Goal: Task Accomplishment & Management: Manage account settings

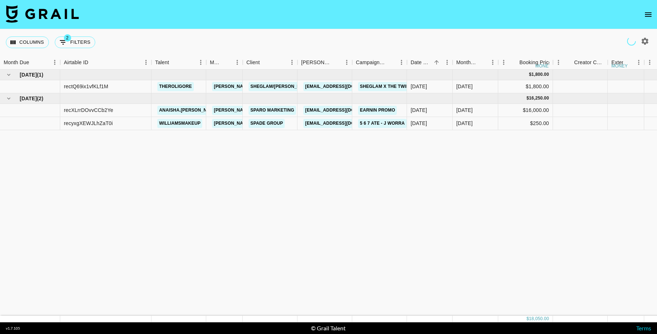
click at [646, 17] on icon "open drawer" at bounding box center [648, 14] width 9 height 9
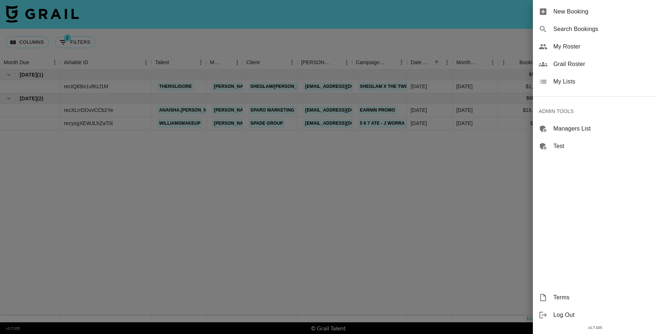
click at [585, 62] on span "Grail Roster" at bounding box center [602, 64] width 98 height 9
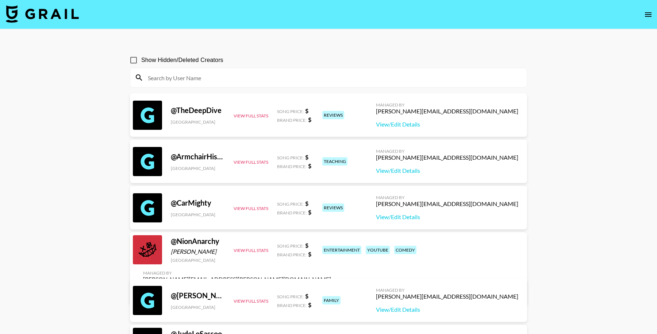
click at [199, 78] on input at bounding box center [332, 78] width 379 height 12
click at [235, 75] on input at bounding box center [332, 78] width 379 height 12
click at [287, 76] on input at bounding box center [332, 78] width 379 height 12
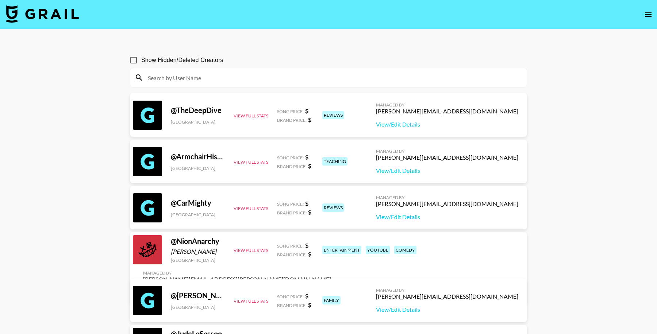
click at [214, 74] on input at bounding box center [332, 78] width 379 height 12
click at [250, 75] on input at bounding box center [332, 78] width 379 height 12
click at [239, 82] on input at bounding box center [332, 78] width 379 height 12
click at [245, 78] on input at bounding box center [332, 78] width 379 height 12
click at [245, 77] on input at bounding box center [332, 78] width 379 height 12
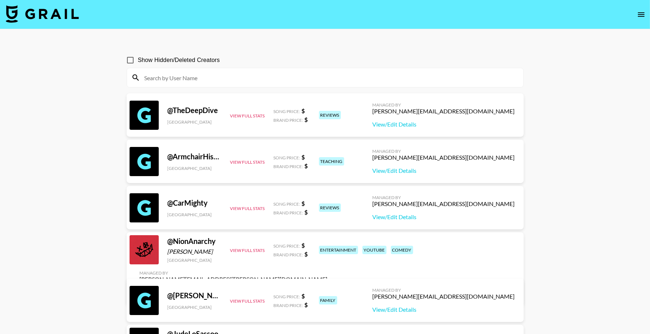
click at [228, 80] on input at bounding box center [329, 78] width 379 height 12
paste input "jennsulewski21"
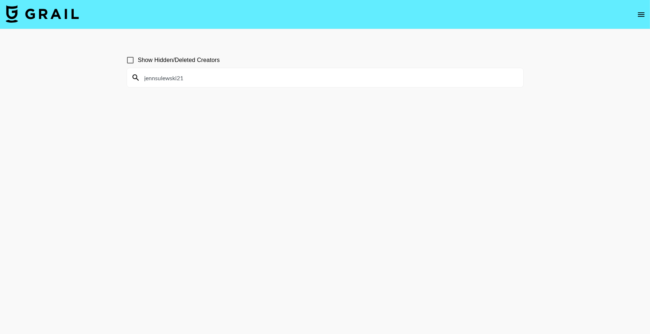
click at [149, 77] on input "jennsulewski21" at bounding box center [329, 78] width 379 height 12
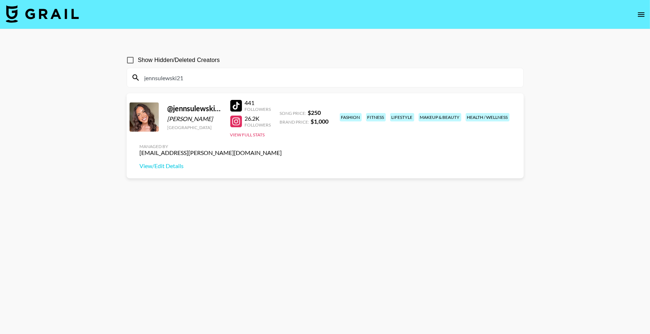
type input "jennsulewski21"
click at [345, 214] on section "Show Hidden/Deleted Creators jennsulewski21 @ jennsulewski21 [PERSON_NAME] [GEO…" at bounding box center [325, 185] width 397 height 276
click at [640, 18] on icon "open drawer" at bounding box center [641, 14] width 9 height 9
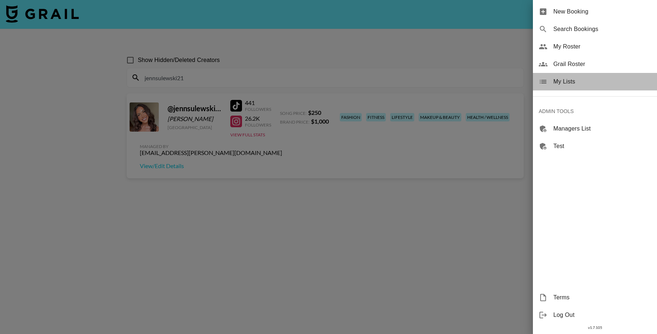
click at [579, 81] on span "My Lists" at bounding box center [602, 81] width 98 height 9
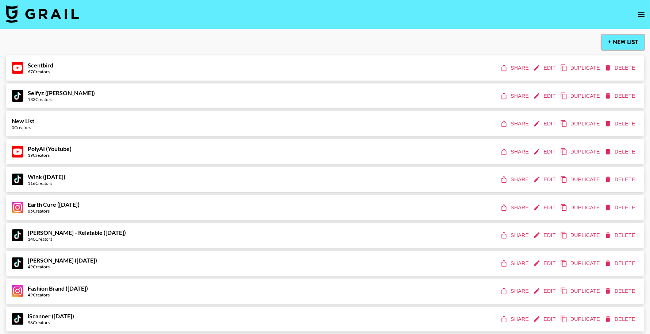
click at [615, 44] on button "+ New List" at bounding box center [623, 42] width 42 height 15
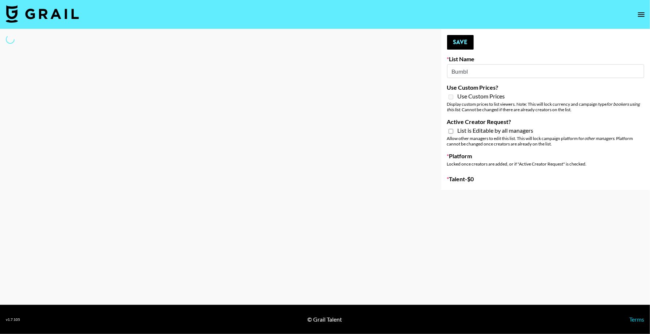
type input "Bumble"
select select "Song"
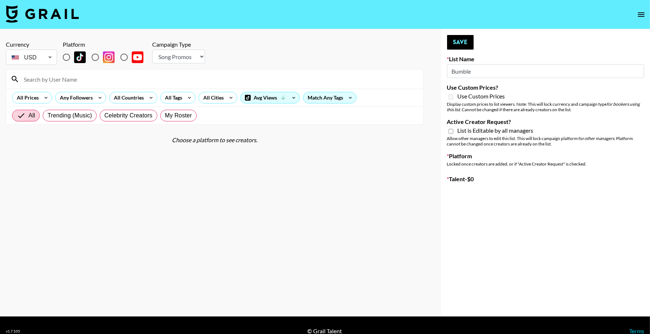
type input "New List"
radio input "true"
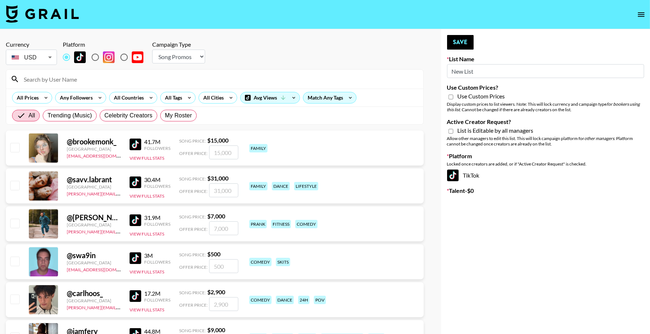
drag, startPoint x: 482, startPoint y: 70, endPoint x: 286, endPoint y: 63, distance: 195.4
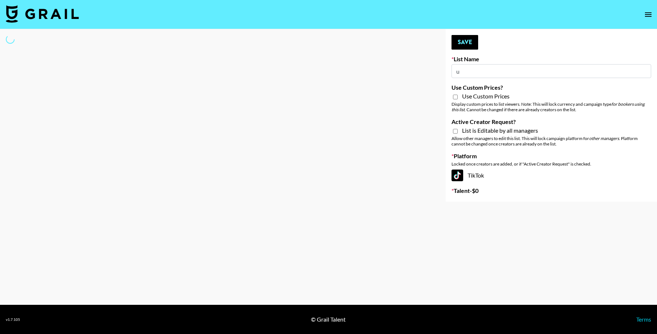
type input "ub"
select select "Song"
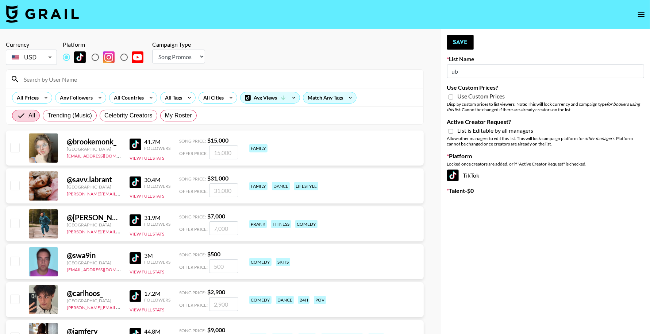
type input "u"
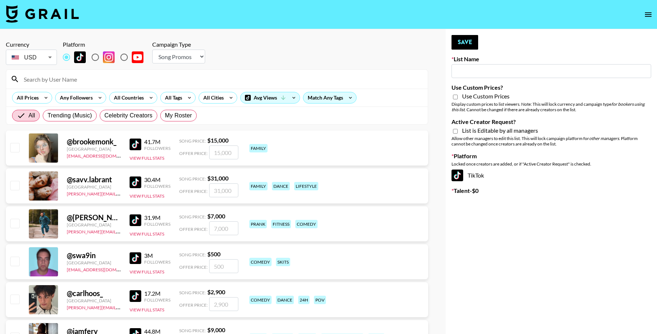
type input "B"
select select "Song"
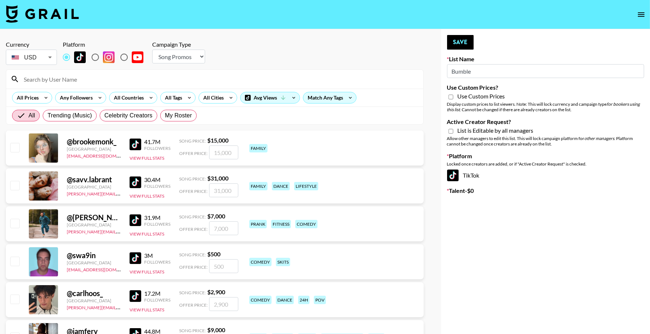
type input "Bumble"
click at [192, 61] on select "Choose Type... Song Promos Brand Promos" at bounding box center [178, 57] width 53 height 14
click at [152, 50] on select "Choose Type... Song Promos Brand Promos" at bounding box center [178, 57] width 53 height 14
click at [187, 58] on select "Choose Type... Song Promos Brand Promos" at bounding box center [178, 57] width 53 height 14
select select "Brand"
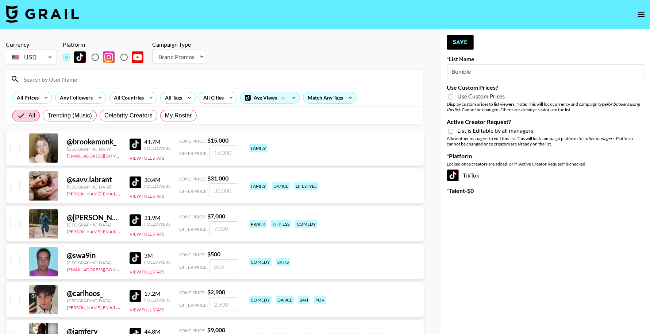
click at [152, 50] on select "Choose Type... Song Promos Brand Promos" at bounding box center [178, 57] width 53 height 14
click at [99, 58] on input "radio" at bounding box center [95, 57] width 15 height 15
radio input "true"
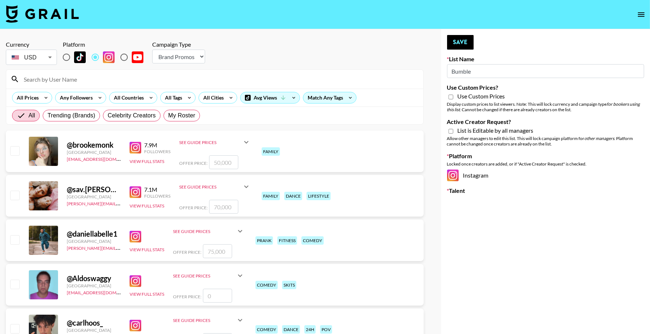
click at [487, 70] on input "Bumble" at bounding box center [545, 71] width 197 height 14
type input "Bumble ([DATE])"
click at [449, 97] on input "Use Custom Prices?" at bounding box center [451, 97] width 5 height 7
checkbox input "true"
click at [449, 128] on input "Active Creator Request?" at bounding box center [451, 131] width 5 height 7
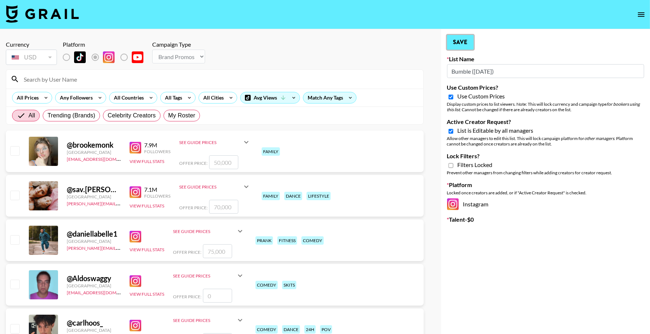
click at [470, 43] on button "Save" at bounding box center [460, 42] width 27 height 15
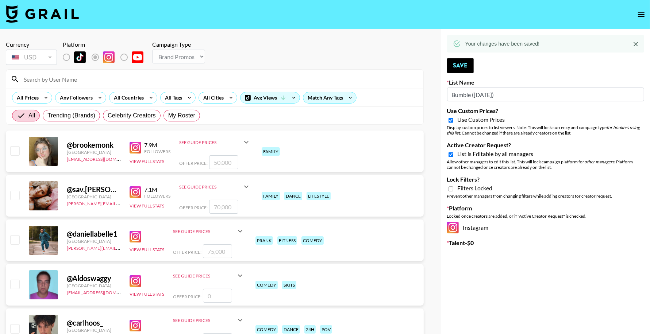
click at [635, 45] on icon "Close" at bounding box center [635, 44] width 7 height 7
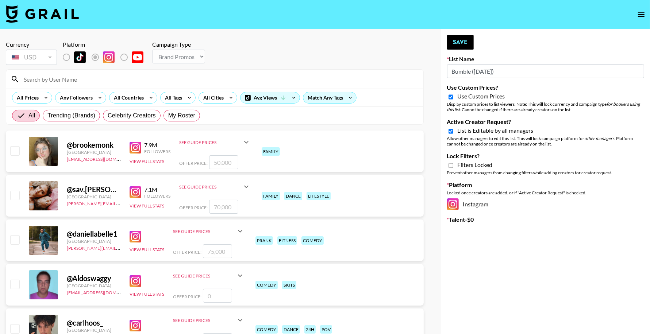
click at [451, 130] on input "Active Creator Request?" at bounding box center [451, 131] width 5 height 7
checkbox input "false"
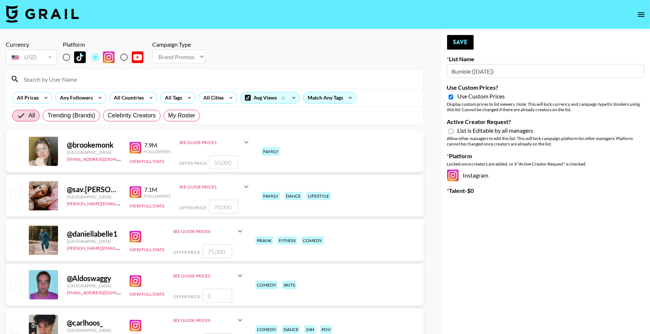
click at [450, 100] on input "Use Custom Prices?" at bounding box center [451, 97] width 5 height 7
checkbox input "false"
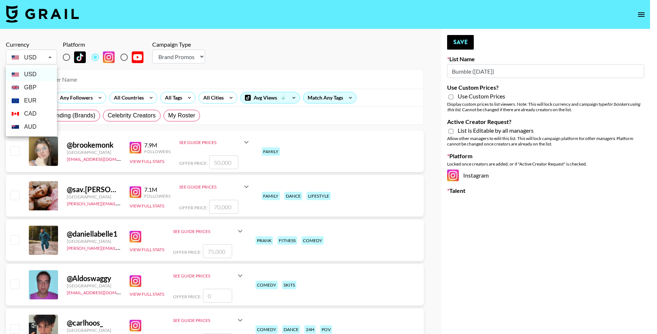
click at [32, 90] on li "GBP" at bounding box center [31, 87] width 51 height 13
type input "GBP"
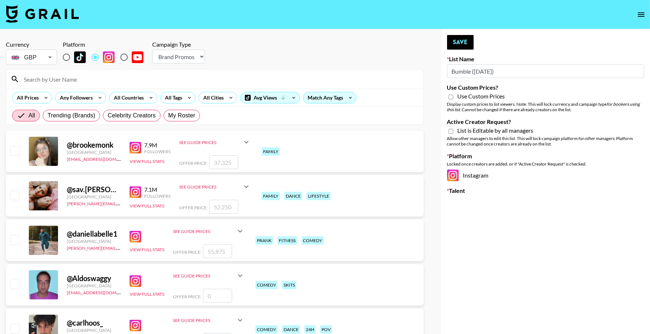
click at [452, 96] on input "Use Custom Prices?" at bounding box center [451, 97] width 5 height 7
checkbox input "true"
click at [451, 132] on input "Active Creator Request?" at bounding box center [451, 131] width 5 height 7
checkbox input "true"
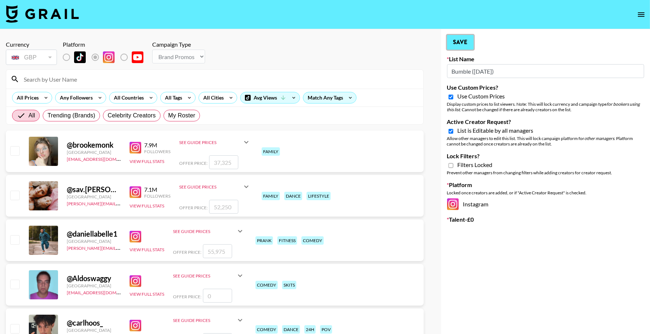
click at [463, 43] on button "Save" at bounding box center [460, 42] width 27 height 15
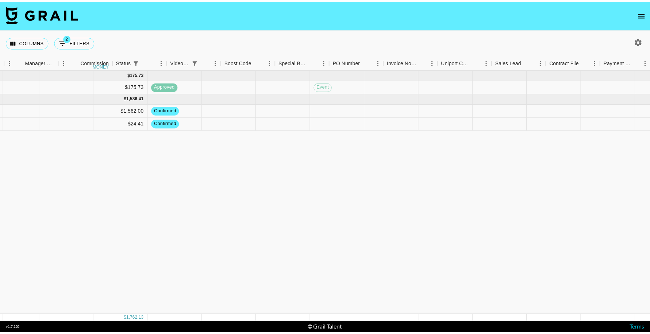
scroll to position [0, 676]
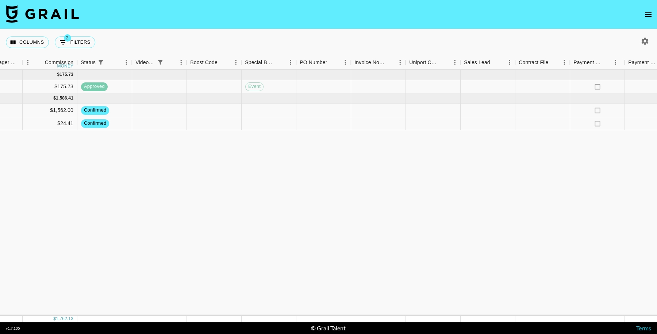
click at [647, 12] on icon "open drawer" at bounding box center [648, 14] width 9 height 9
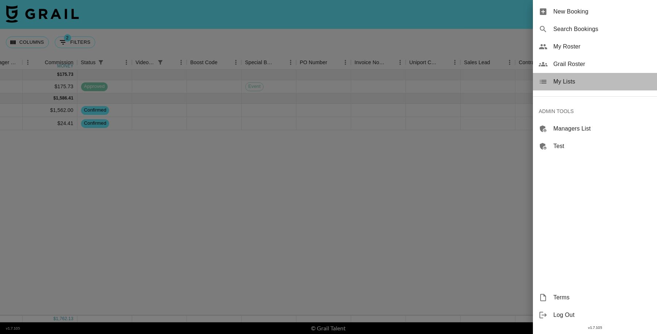
click at [578, 82] on span "My Lists" at bounding box center [602, 81] width 98 height 9
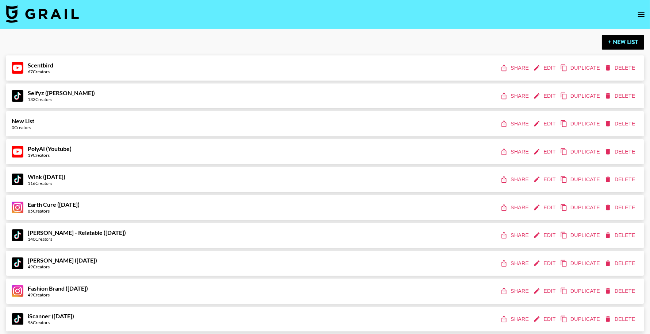
scroll to position [4780, 0]
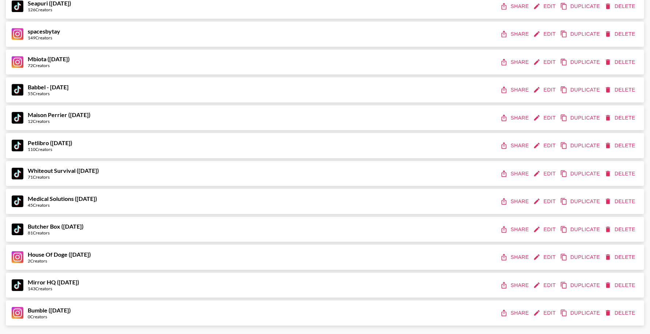
click at [627, 312] on button "Delete" at bounding box center [620, 314] width 35 height 14
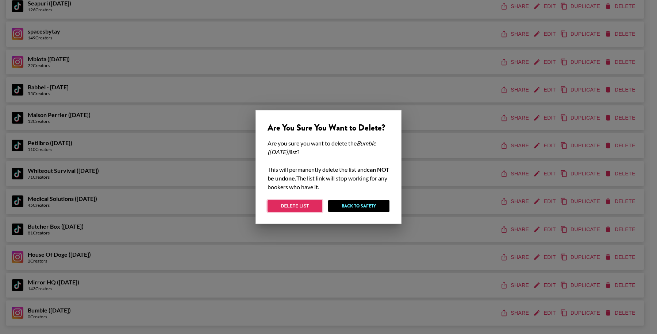
click at [302, 207] on button "Delete List" at bounding box center [295, 206] width 55 height 12
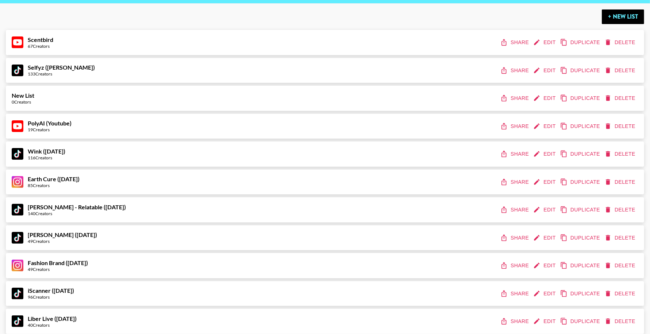
scroll to position [0, 0]
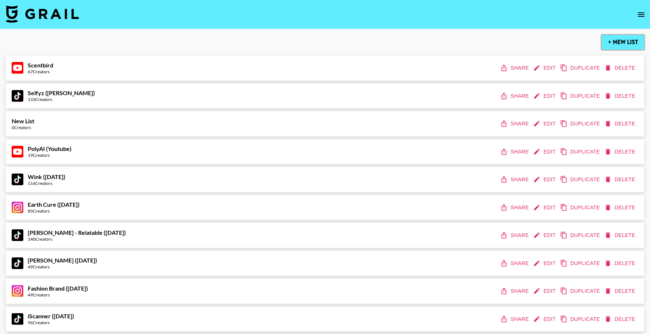
click at [626, 38] on button "+ New List" at bounding box center [623, 42] width 42 height 15
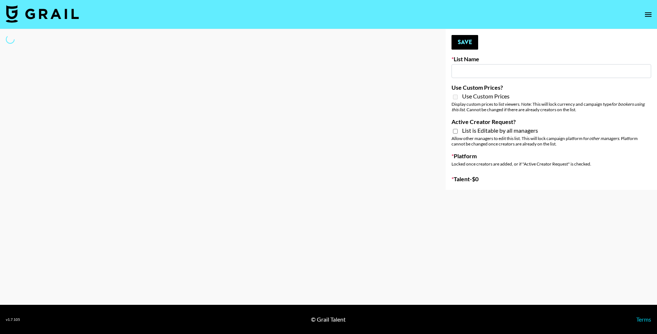
type input "New List"
select select "Song"
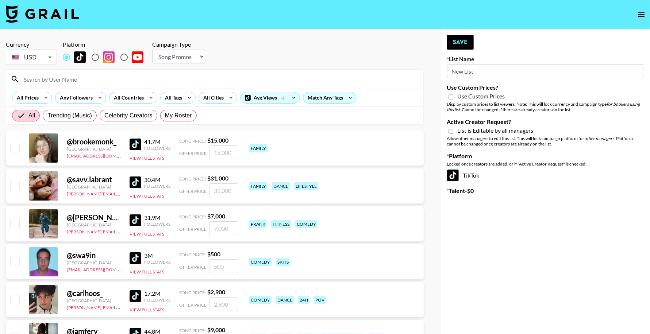
drag, startPoint x: 461, startPoint y: 73, endPoint x: 401, endPoint y: 70, distance: 59.9
type input "Bumble ([DATE])"
click at [95, 57] on input "radio" at bounding box center [95, 57] width 15 height 15
radio input "true"
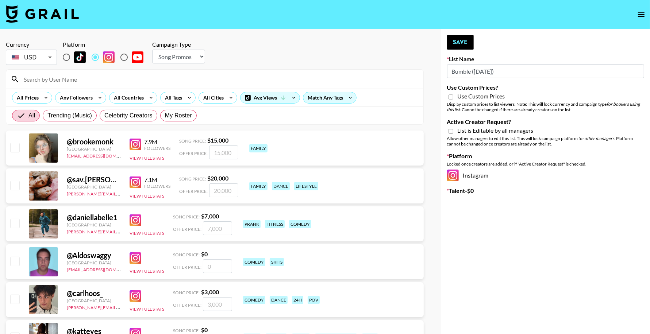
click at [194, 59] on select "Choose Type... Song Promos Brand Promos" at bounding box center [178, 57] width 53 height 14
select select "Brand"
click at [152, 50] on select "Choose Type... Song Promos Brand Promos" at bounding box center [178, 57] width 53 height 14
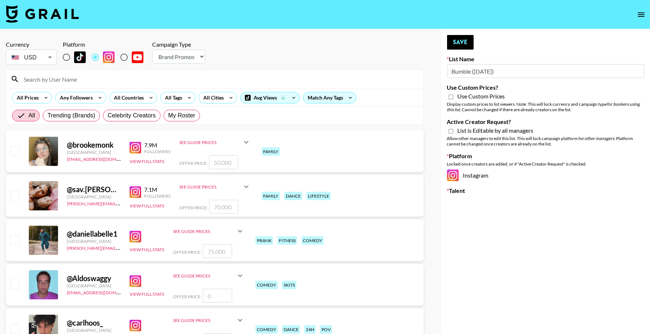
click at [450, 95] on input "Use Custom Prices?" at bounding box center [451, 97] width 5 height 7
checkbox input "true"
click at [451, 129] on input "Active Creator Request?" at bounding box center [451, 131] width 5 height 7
checkbox input "true"
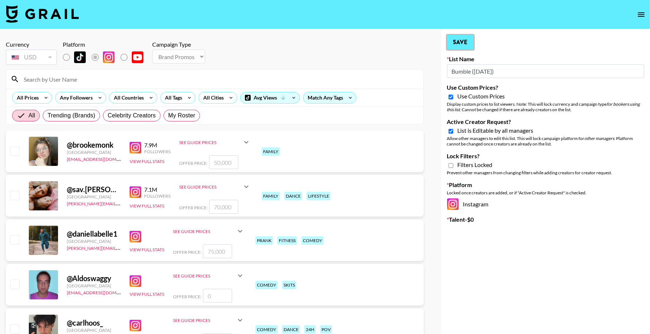
click at [458, 42] on button "Save" at bounding box center [460, 42] width 27 height 15
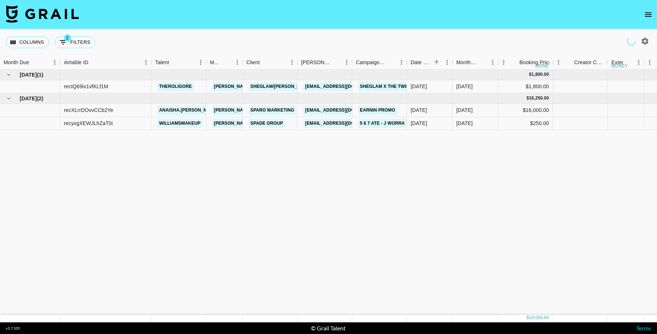
click at [647, 14] on icon "open drawer" at bounding box center [648, 14] width 7 height 4
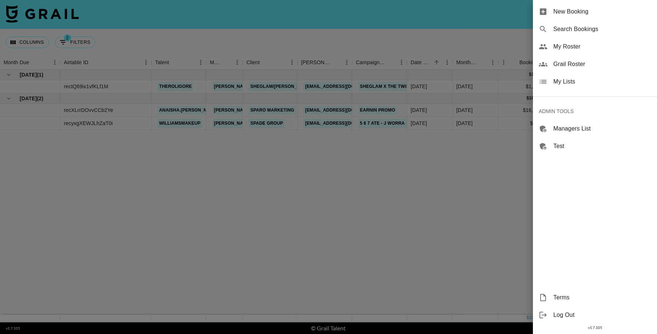
click at [576, 82] on span "My Lists" at bounding box center [602, 81] width 98 height 9
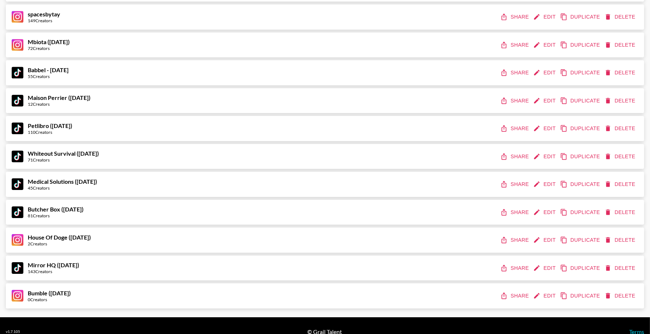
scroll to position [4808, 0]
